Goal: Information Seeking & Learning: Find specific fact

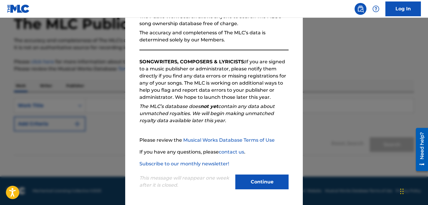
click at [258, 183] on button "Continue" at bounding box center [261, 182] width 53 height 15
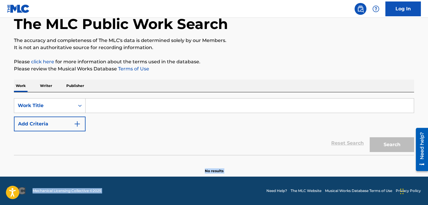
drag, startPoint x: 258, startPoint y: 183, endPoint x: 168, endPoint y: 160, distance: 93.2
click at [168, 160] on div "Log In The MLC Public Work Search The accuracy and completeness of The MLC's da…" at bounding box center [214, 86] width 428 height 239
click at [54, 105] on div "Work Title" at bounding box center [44, 105] width 53 height 7
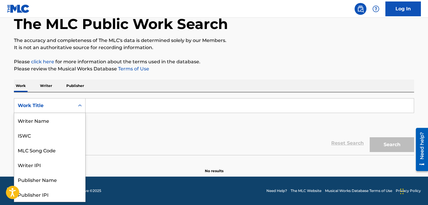
scroll to position [30, 0]
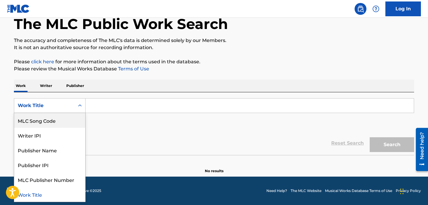
click at [48, 86] on p "Writer" at bounding box center [46, 86] width 16 height 12
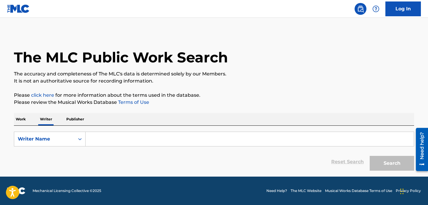
click at [97, 142] on input "Search Form" at bounding box center [250, 139] width 328 height 14
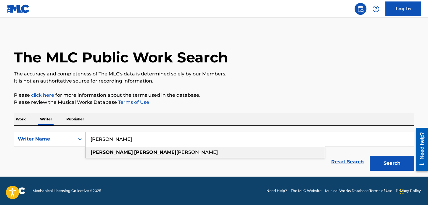
click at [111, 155] on div "[PERSON_NAME] [PERSON_NAME]" at bounding box center [205, 152] width 239 height 11
type input "[PERSON_NAME] [PERSON_NAME]"
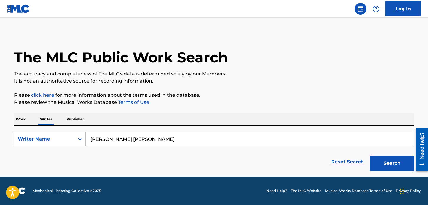
click at [384, 166] on button "Search" at bounding box center [392, 163] width 44 height 15
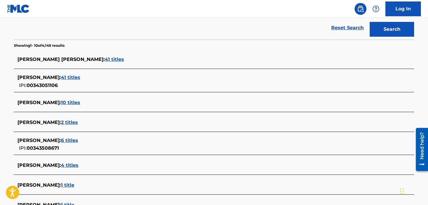
scroll to position [136, 0]
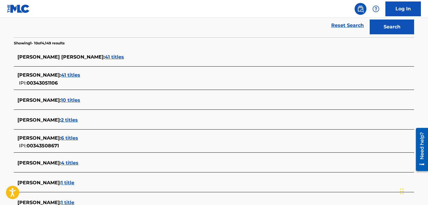
click at [75, 75] on span "41 titles" at bounding box center [70, 75] width 19 height 6
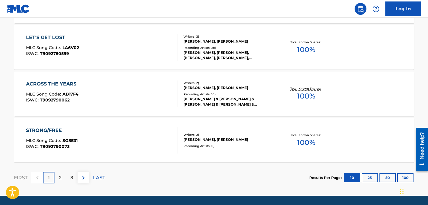
scroll to position [520, 0]
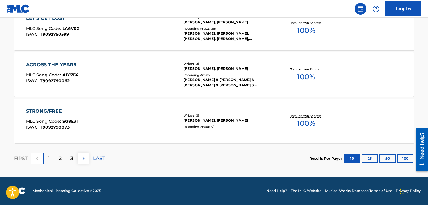
click at [367, 162] on button "25" at bounding box center [370, 158] width 16 height 9
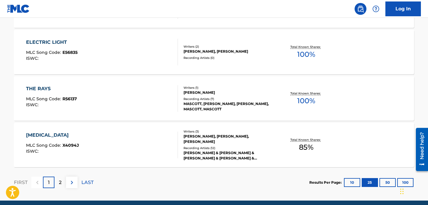
scroll to position [1217, 0]
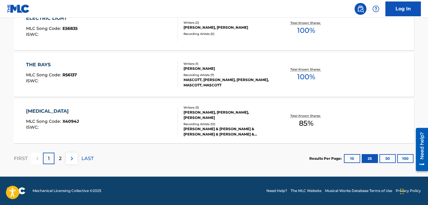
click at [386, 163] on div "Results Per Page: 10 25 50 100" at bounding box center [361, 159] width 105 height 28
click at [386, 159] on button "50" at bounding box center [388, 158] width 16 height 9
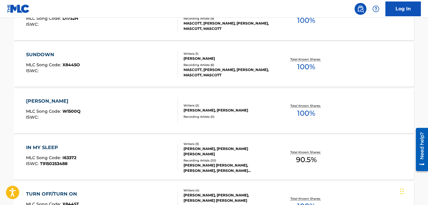
scroll to position [1424, 0]
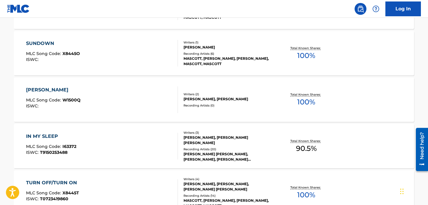
click at [54, 136] on div "IN MY SLEEP" at bounding box center [51, 136] width 50 height 7
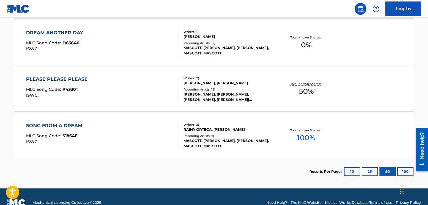
scroll to position [1947, 0]
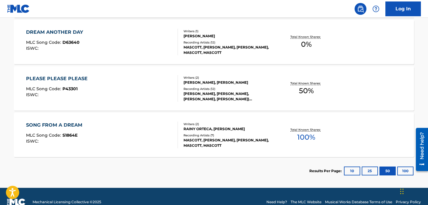
click at [401, 170] on button "100" at bounding box center [405, 171] width 16 height 9
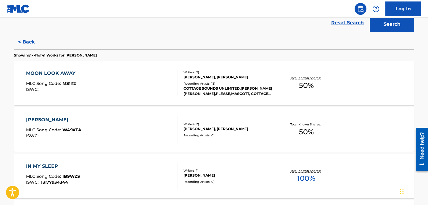
scroll to position [138, 0]
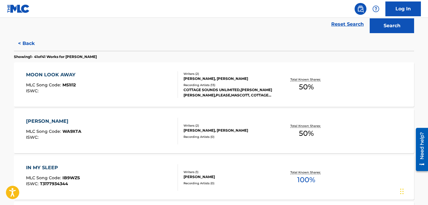
click at [24, 46] on button "< Back" at bounding box center [32, 43] width 36 height 15
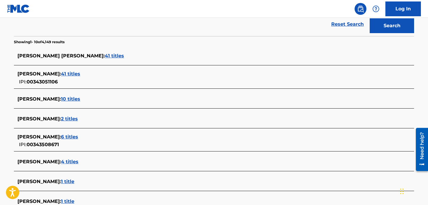
click at [77, 74] on span "41 titles" at bounding box center [70, 74] width 19 height 6
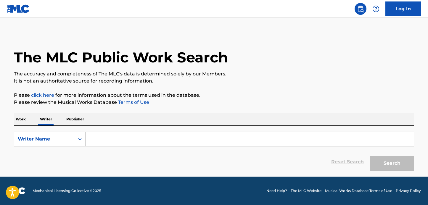
click at [104, 143] on input "Search Form" at bounding box center [250, 139] width 328 height 14
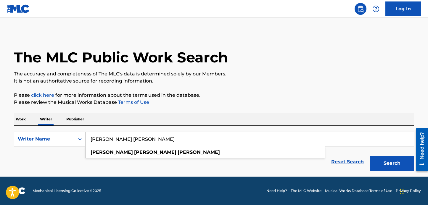
type input "[PERSON_NAME] [PERSON_NAME]"
click at [370, 156] on button "Search" at bounding box center [392, 163] width 44 height 15
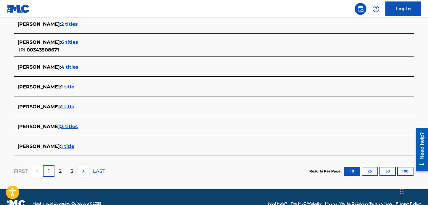
scroll to position [238, 0]
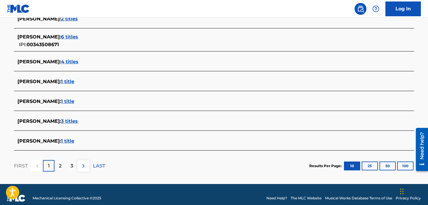
click at [74, 143] on span "1 title" at bounding box center [67, 141] width 13 height 6
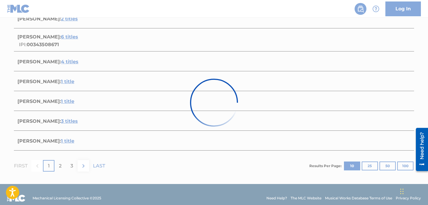
scroll to position [99, 0]
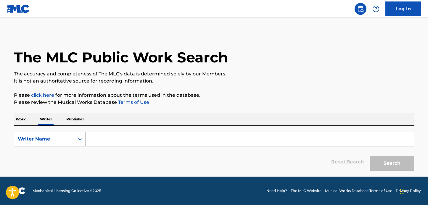
click at [70, 141] on div "Writer Name" at bounding box center [44, 139] width 53 height 7
click at [166, 119] on div "Work Writer Publisher" at bounding box center [214, 119] width 400 height 12
